Goal: Find specific page/section: Find specific page/section

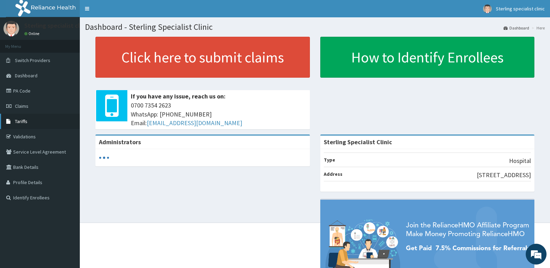
click at [22, 120] on span "Tariffs" at bounding box center [21, 121] width 12 height 6
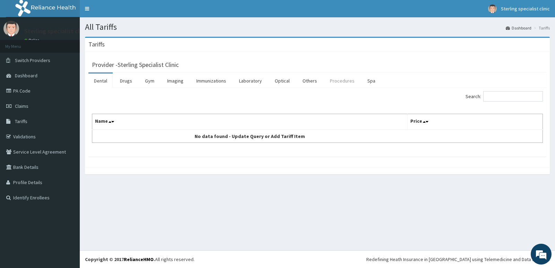
click at [339, 82] on link "Procedures" at bounding box center [342, 81] width 36 height 15
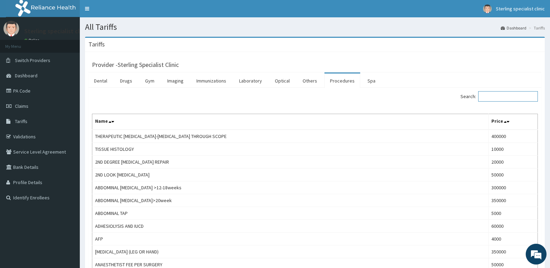
click at [494, 94] on input "Search:" at bounding box center [508, 96] width 60 height 10
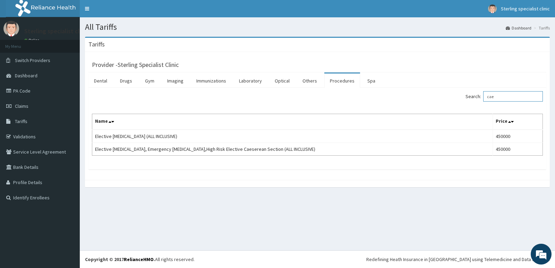
type input "cae"
